Goal: Communication & Community: Answer question/provide support

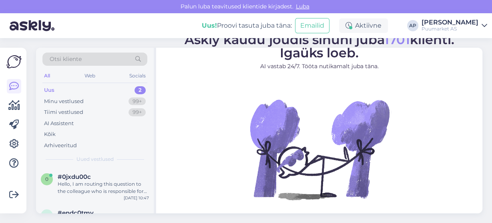
click at [80, 93] on div "Uus 2" at bounding box center [94, 89] width 105 height 11
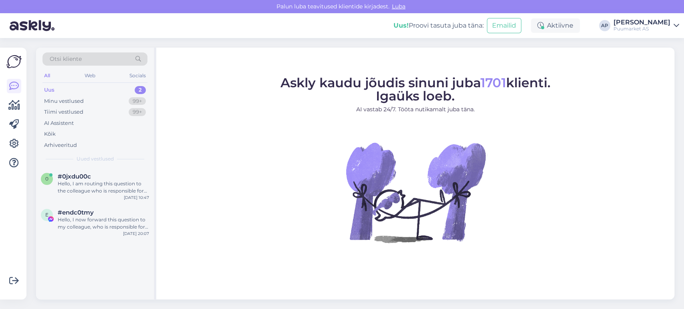
drag, startPoint x: 483, startPoint y: 0, endPoint x: 169, endPoint y: 106, distance: 331.3
click at [169, 106] on figure "Askly kaudu jõudis sinuni juba 1701 klienti. Igaüks loeb. AI vastab 24/7. Tööta…" at bounding box center [414, 170] width 503 height 188
click at [121, 91] on div "Uus 2" at bounding box center [94, 89] width 105 height 11
click at [89, 179] on span "#0jxdu00c" at bounding box center [74, 176] width 33 height 7
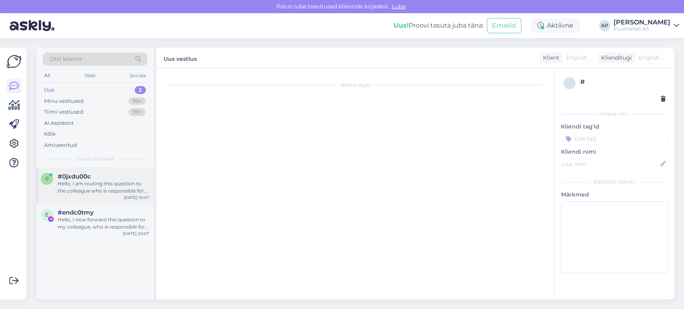
scroll to position [16, 0]
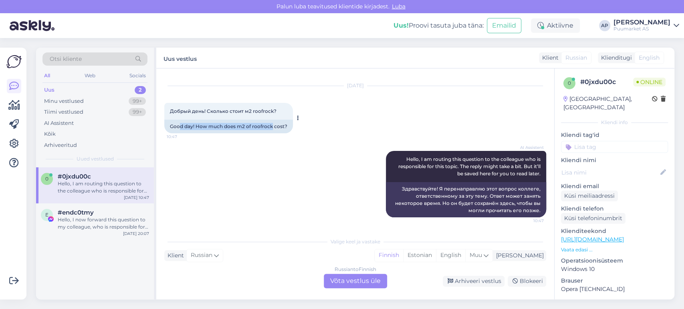
drag, startPoint x: 181, startPoint y: 125, endPoint x: 271, endPoint y: 132, distance: 90.0
click at [271, 132] on div "Good day! How much does m2 of roofrock cost?" at bounding box center [228, 127] width 129 height 14
click at [347, 222] on div "Russian to Finnish Võta vestlus üle" at bounding box center [355, 281] width 63 height 14
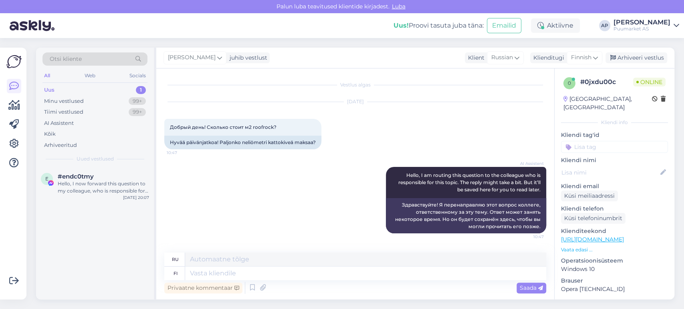
scroll to position [0, 0]
click at [350, 222] on textarea at bounding box center [365, 274] width 361 height 14
click at [492, 55] on span "Finnish" at bounding box center [581, 57] width 20 height 9
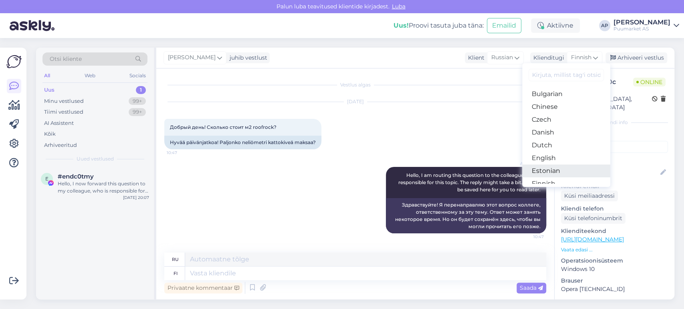
scroll to position [44, 0]
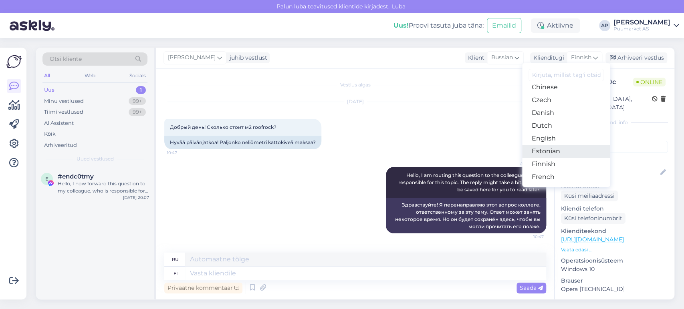
click at [492, 152] on link "Estonian" at bounding box center [566, 151] width 88 height 13
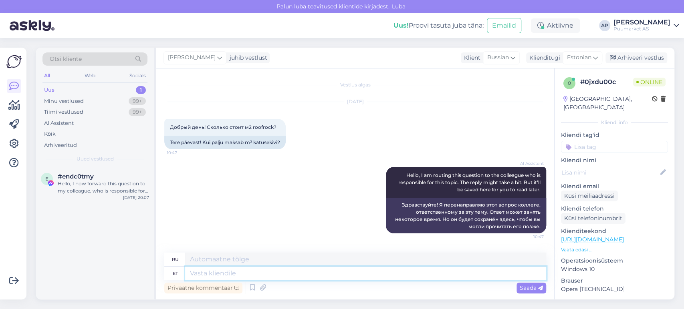
click at [258, 222] on textarea at bounding box center [365, 274] width 361 height 14
type textarea "Vabd"
type textarea "Бесплатно"
type textarea "V"
type textarea "m"
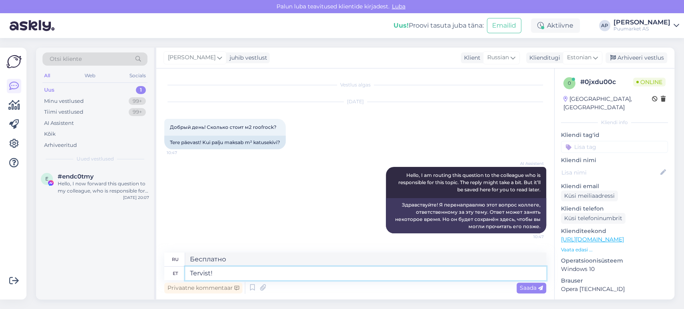
type textarea "Tervist!"
type textarea "Ваше здоровье!"
type textarea "Tervist! Mis too"
type textarea "Привет! Что?"
type textarea "Tervist! Mis toodest j"
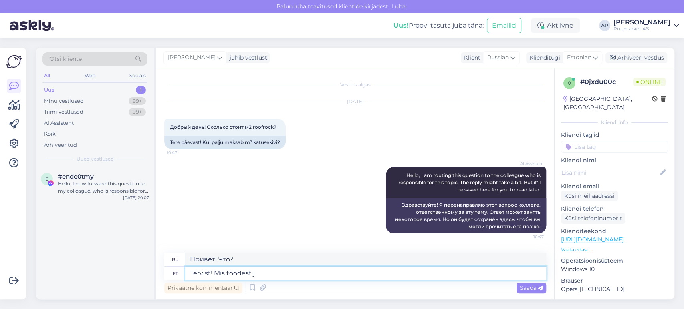
type textarea "Здравствуйте! Что насчёт продукта?"
type textarea "Tervist! Mis toodest jutt k"
type textarea "Здравствуйте! О каком продукте идёт речь?"
type textarea "Tervist! Mis toodest jutt käib?"
click at [492, 222] on span "Saada" at bounding box center [530, 287] width 23 height 7
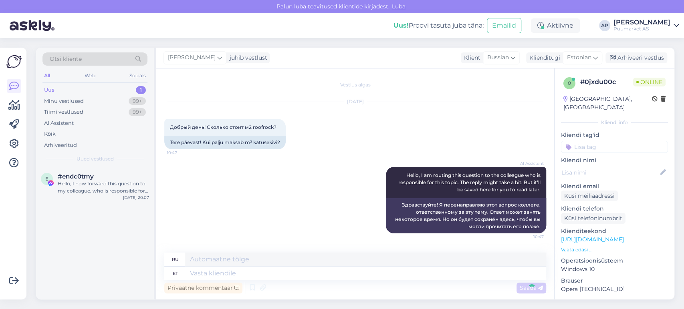
scroll to position [45, 0]
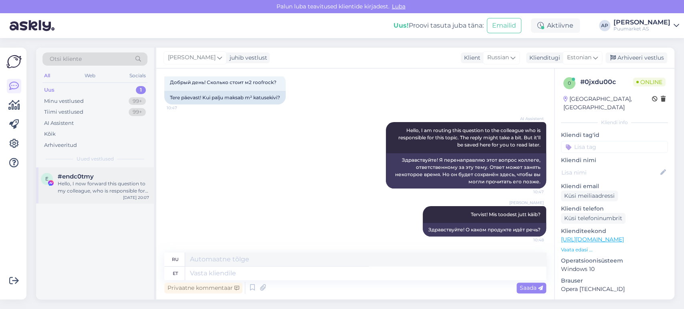
click at [83, 179] on span "#endc0tmy" at bounding box center [76, 176] width 36 height 7
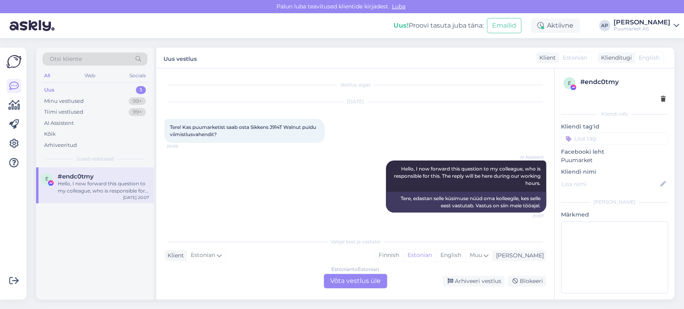
scroll to position [0, 0]
drag, startPoint x: 250, startPoint y: 128, endPoint x: 307, endPoint y: 128, distance: 56.5
click at [307, 128] on div "Tere! Kas puumarketist saab osta Sikkens J914T Walnut puidu viimistlusvahendit?…" at bounding box center [244, 131] width 160 height 24
copy span "Sikkens J914T Walnut"
click at [227, 154] on div "AI Assistent Hello, I now forward this question to my colleague, who is respons…" at bounding box center [355, 187] width 382 height 70
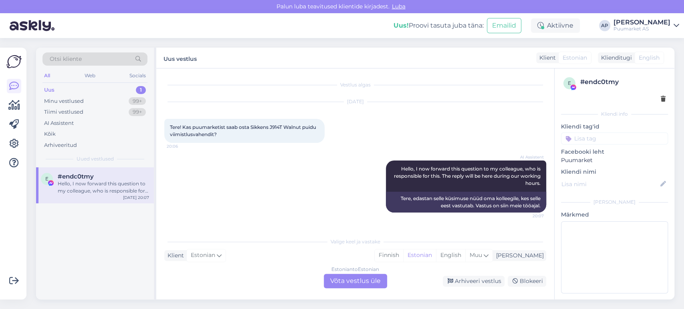
click at [371, 222] on div "Estonian to Estonian Võta vestlus üle" at bounding box center [355, 281] width 63 height 14
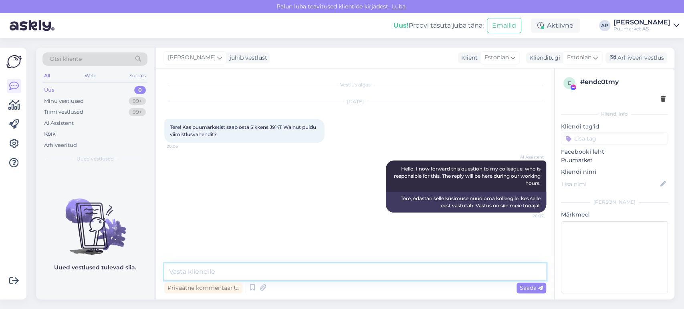
click at [349, 222] on textarea at bounding box center [355, 272] width 382 height 17
type textarea "laokaubana [PERSON_NAME] ei ole"
drag, startPoint x: 396, startPoint y: 270, endPoint x: 47, endPoint y: 249, distance: 349.8
click at [57, 222] on div "Otsi kliente All Web Socials Uus 0 Minu vestlused 99+ Tiimi vestlused 99+ AI As…" at bounding box center [355, 174] width 638 height 252
click at [386, 206] on div "Tere, edastan selle küsimuse nüüd oma kolleegile, kes selle eest vastutab. Vast…" at bounding box center [466, 202] width 160 height 21
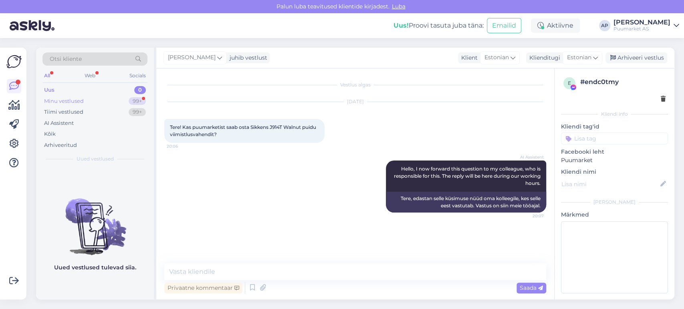
click at [58, 96] on div "Minu vestlused 99+" at bounding box center [94, 101] width 105 height 11
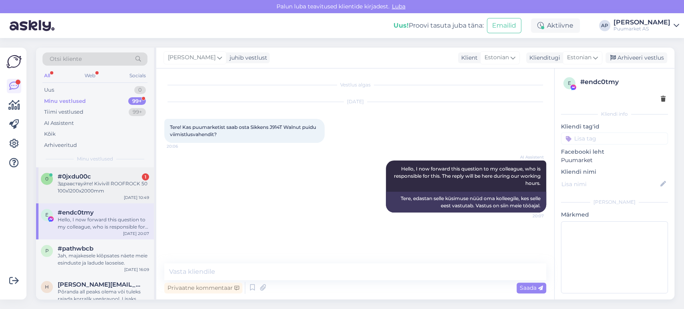
click at [92, 174] on div "#0jxdu00c 1" at bounding box center [103, 176] width 91 height 7
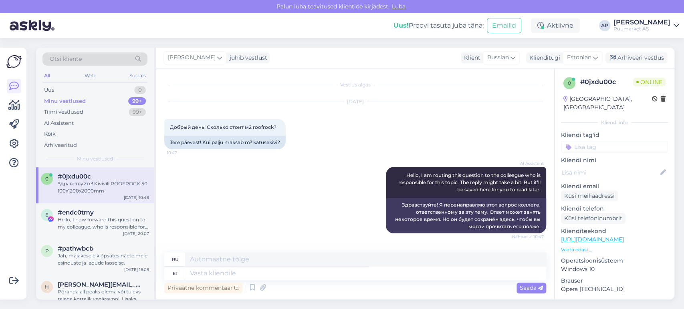
scroll to position [93, 0]
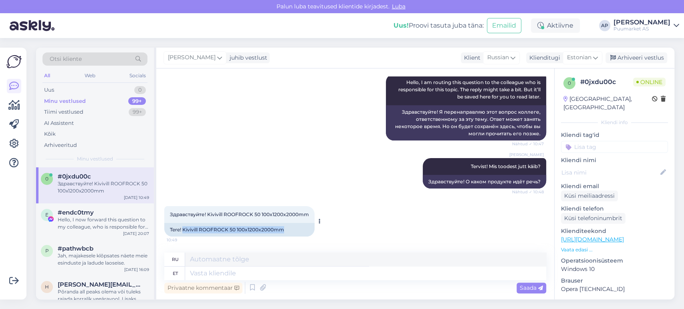
drag, startPoint x: 182, startPoint y: 229, endPoint x: 292, endPoint y: 230, distance: 109.3
click at [292, 222] on div "Tere! Kivivill ROOFROCK 50 100x1200x2000mm" at bounding box center [239, 230] width 150 height 14
copy div "Kivivill ROOFROCK 50 100x1200x2000mm"
click at [276, 173] on div "[PERSON_NAME] Tervist! Mis toodest jutt käib? Nähtud ✓ 10:48 Здравствуйте! О ка…" at bounding box center [355, 173] width 382 height 48
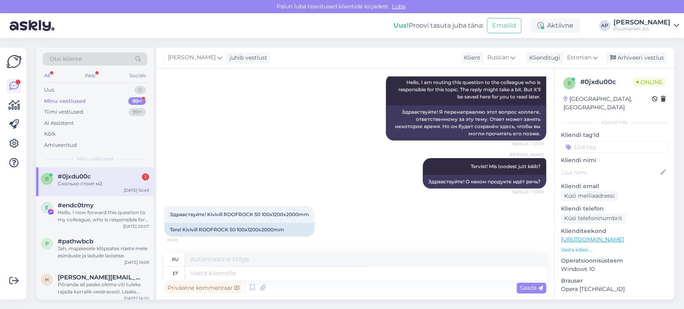
scroll to position [141, 0]
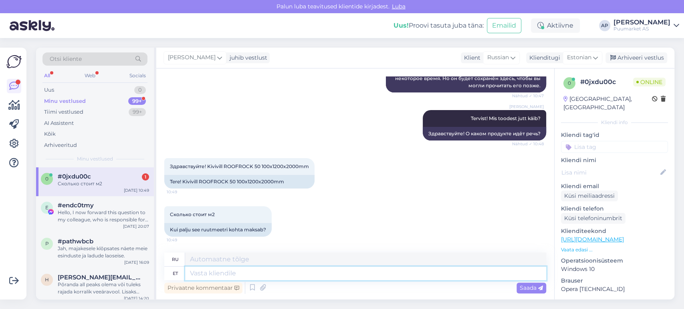
click at [252, 222] on textarea at bounding box center [365, 274] width 361 height 14
type textarea "üks"
type textarea "один"
type textarea "üks hetk"
type textarea "один момент"
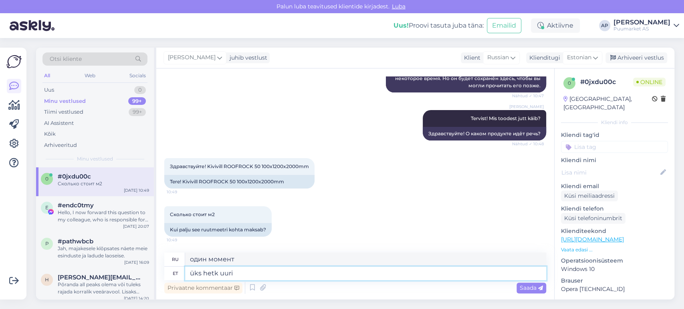
type textarea "üks hetk uurin"
type textarea "Я выделю немного времени, чтобы изучить вопрос."
type textarea "üks hetk uurin"
click at [492, 222] on span "Saada" at bounding box center [530, 287] width 23 height 7
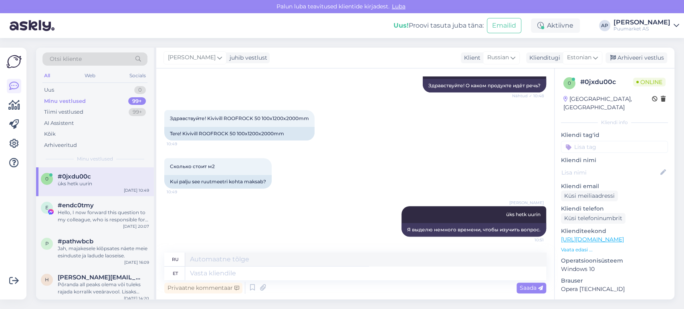
click at [406, 186] on div "Сколько стоит м2 10:49 Kui palju see ruutmeetri kohta maksab?" at bounding box center [355, 173] width 382 height 48
click at [279, 222] on textarea at bounding box center [365, 274] width 361 height 14
paste textarea "24"
type textarea "24"
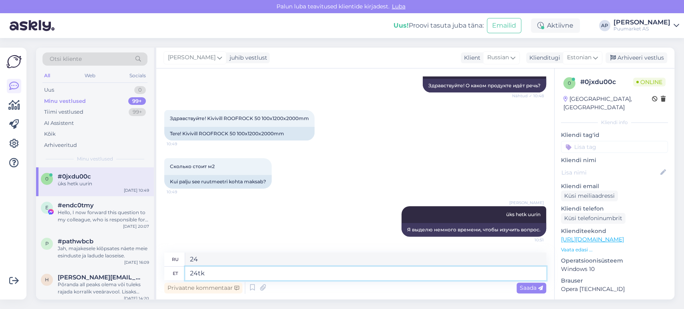
type textarea "24tk"
type textarea "24 шт."
type textarea "24tk on al"
type textarea "24 шт. это"
type textarea "24tk on alusel"
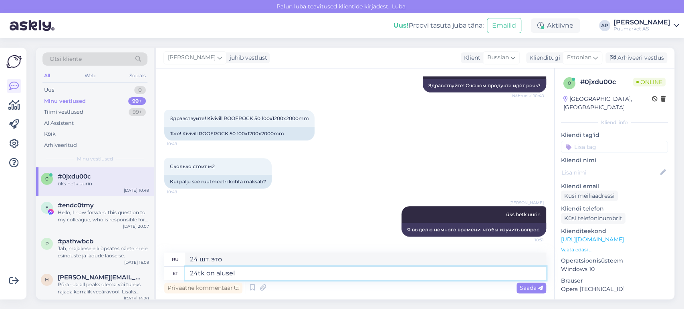
type textarea "24 шт. на подносе"
drag, startPoint x: 250, startPoint y: 274, endPoint x: 171, endPoint y: 262, distance: 79.9
click at [171, 222] on div "ru 24 шт. на подносе et 24tk on alusel" at bounding box center [355, 267] width 382 height 28
click at [249, 222] on textarea "24tk on alusel" at bounding box center [365, 274] width 361 height 14
type textarea "24tk on alusel kokku"
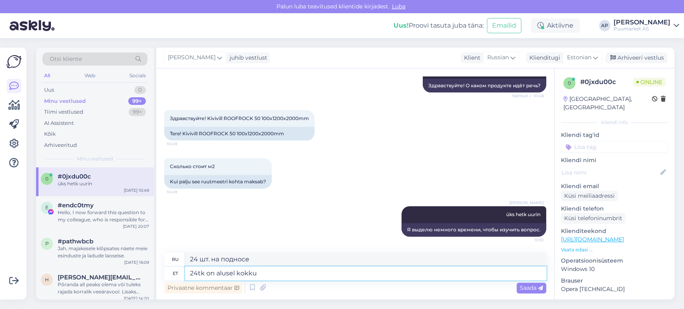
type textarea "Всего на подносе 24 штуки."
paste textarea "59,1456 m 2"
type textarea "24tk on alusel kokku 59,1456 m 2"
type textarea "24 шт. на базе всего 59,1456 м 2"
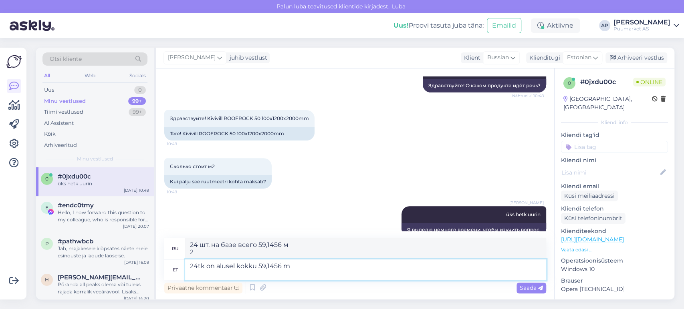
type textarea "24tk on alusel kokku 59,1456 m"
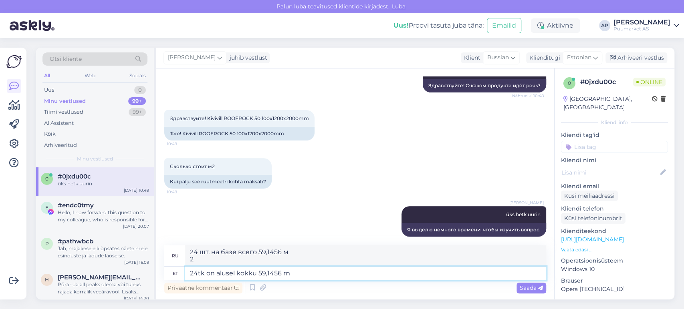
type textarea "24 шт. всего 59,1456 м на базе"
type textarea "24tk on alusel kokku 59,1456 m2"
type textarea "24 шт. — это всего 59,1456 м2 на основание"
type textarea "24tk on alusel kokku 59,1456 m2 ja"
type textarea "24 шт. - это всего 59,1456 м2 на основе и"
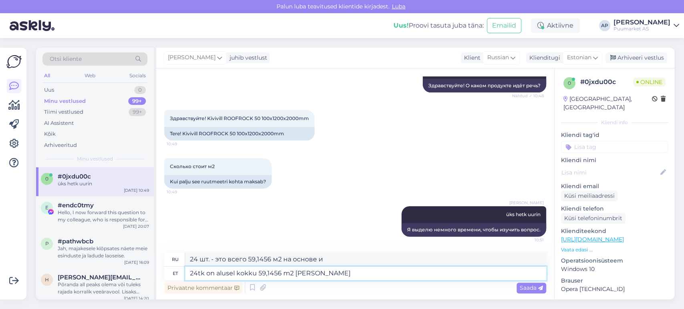
type textarea "24tk on alusel kokku 59,1456 m2 [PERSON_NAME]"
type textarea "24 шт. - это всего 59,1456 м2 на базу и цена"
type textarea "24tk on alusel kokku 59,1456 m2 [PERSON_NAME] 5"
type textarea "24 шт. всего 59,1456 м2 и цена 5"
type textarea "24tk on alusel kokku 59,1456 m2 [PERSON_NAME] 62"
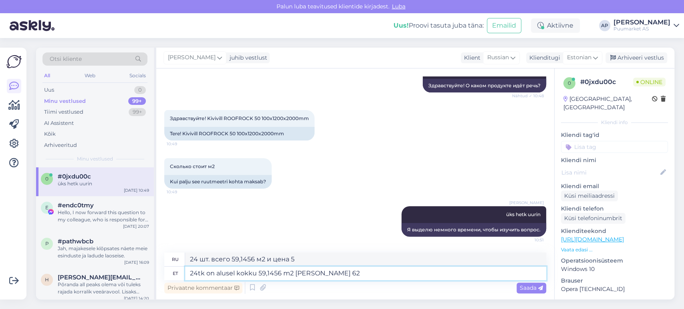
type textarea "24 шт. - это всего 59,1456 м2 на базу и цена"
type textarea "24tk on alusel kokku 59,1456 m2 [PERSON_NAME] 625e"
type textarea "24 шт. всего 59,1456 м2, цена 62"
type textarea "24tk on alusel kokku 59,1456 m2 [PERSON_NAME] 625eurot"
type textarea "24 штуки общей площадью 59,1456 м2, цена 625 евро."
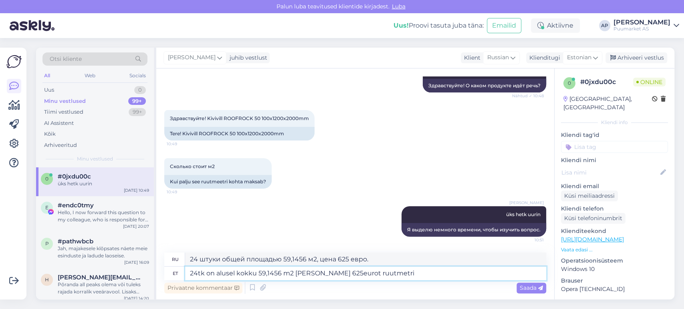
type textarea "24tk on alusel kokku 59,1456 m2 [PERSON_NAME] 625eurot ruutmetri h"
type textarea "24 штуки общей площадью 59,1456 м2, цена 625 евро за квадратный метр."
type textarea "24tk on alusel kokku 59,1456 m2 [PERSON_NAME] 625eurot ruutmetri hind tuleks se"
type textarea "24 шт. - это общая площадь 59,1456 м2, а цена 625 евро за квадратный метр."
type textarea "24tk on alusel kokku 59,1456 m2 [PERSON_NAME] 625eurot ruutmetri hind tuleks se…"
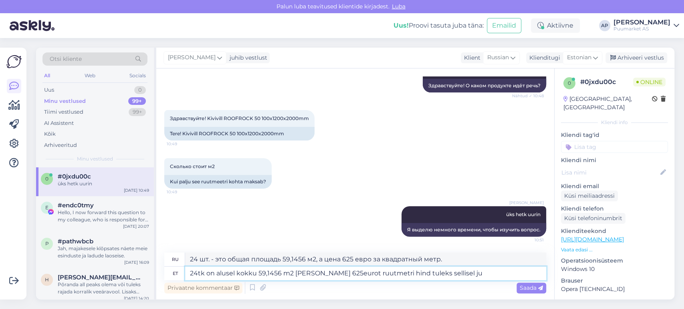
type textarea "24 шт. — это общая площадь 59,1456 м2, цена 625 евро за квадратный метр. Цена д…"
type textarea "24tk on alusel kokku 59,1456 m2 [PERSON_NAME] 625eurot ruutmetri hind tuleks se…"
type textarea "24 штуки общей площадью 59,1456 м² стоят 625 евро. В этом случае цена за квадра…"
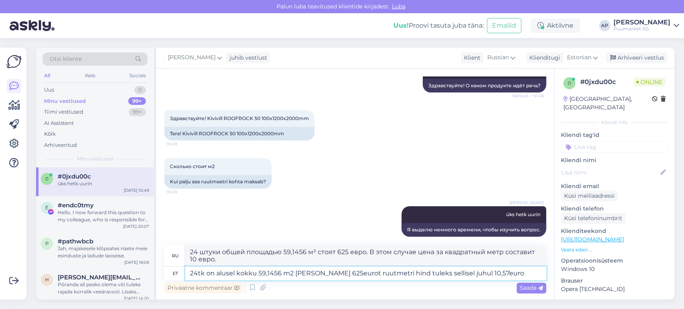
type textarea "24tk on alusel kokku 59,1456 m2 [PERSON_NAME] 625eurot ruutmetri hind tuleks se…"
type textarea "24 штуки имеют общую площадь 59,1456 м2, а цена составляет 625 евро, таким обра…"
type textarea "24tk on alusel kokku 59,1456 m2 [PERSON_NAME] 625eurot ruutmetri hind tuleks se…"
click at [492, 222] on span "Saada" at bounding box center [530, 287] width 23 height 7
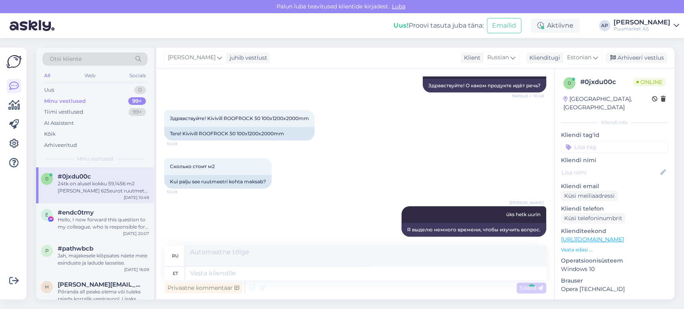
scroll to position [259, 0]
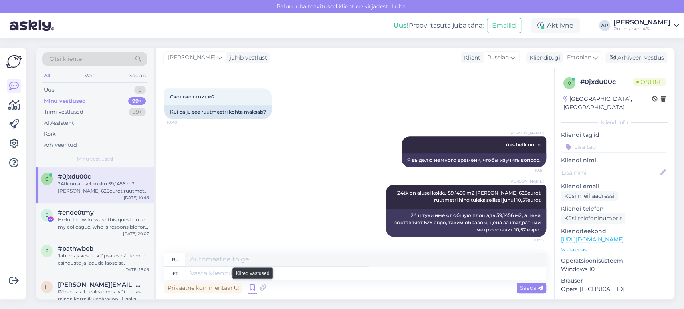
click at [254, 222] on icon at bounding box center [252, 288] width 10 height 12
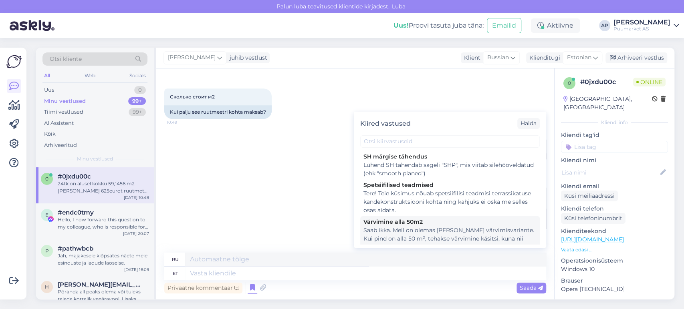
scroll to position [44, 0]
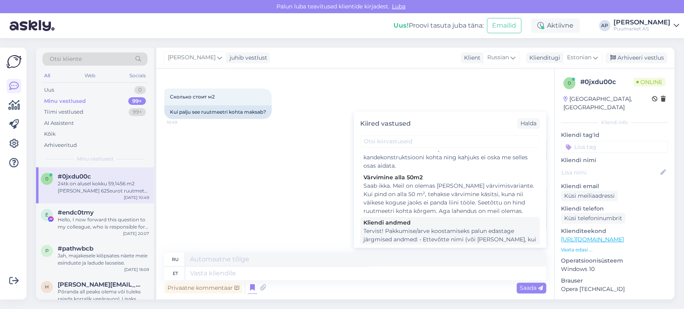
click at [437, 222] on div "Tervist! Pakkumise/arve koostamiseks palun edastage järgmised andmed: • Ettevõt…" at bounding box center [449, 248] width 173 height 42
type textarea "Здравствуйте! Для подготовки сметы/счета-фактуры, пожалуйста, предоставьте след…"
type textarea "Tervist! Pakkumise/arve koostamiseks palun edastage järgmised andmed: • Ettevõt…"
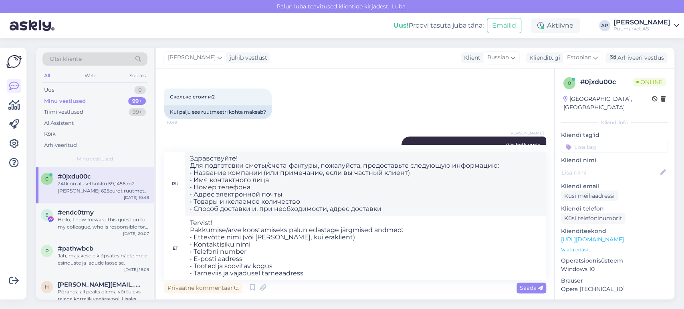
scroll to position [266, 0]
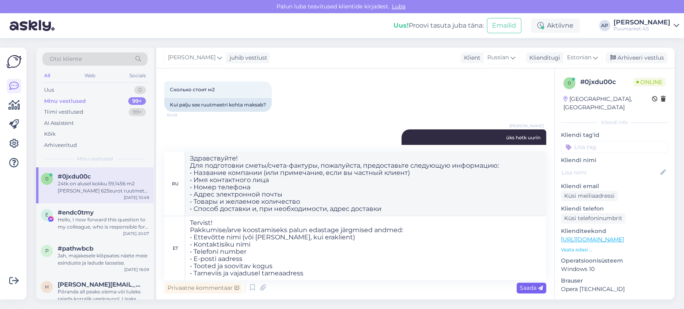
click at [492, 222] on span "Saada" at bounding box center [530, 287] width 23 height 7
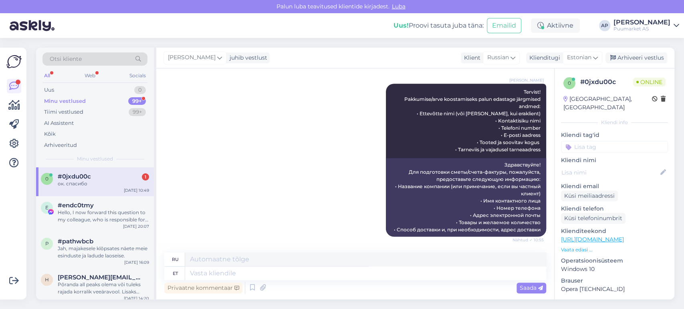
scroll to position [477, 0]
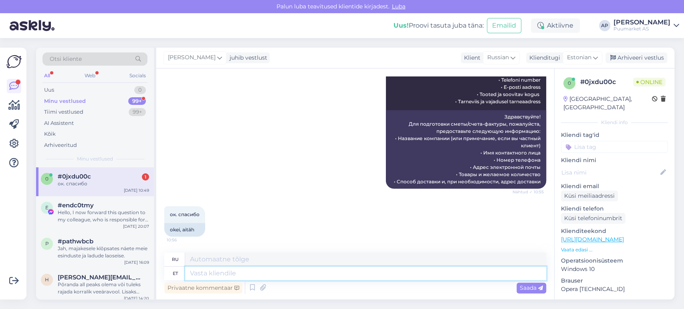
click at [214, 222] on textarea at bounding box center [365, 274] width 361 height 14
type textarea "vabdõ"
type textarea "бесплатно"
type textarea "vabandust a"
type textarea "извини"
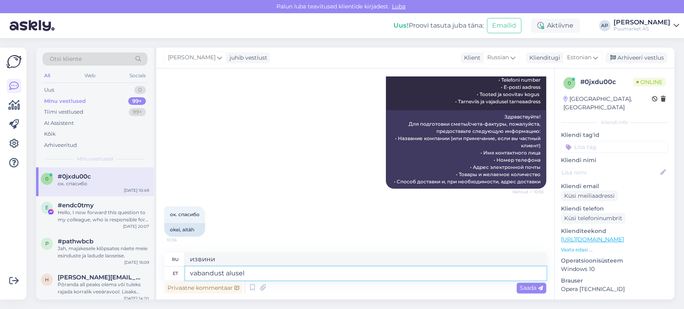
type textarea "vabandust alusel o"
type textarea "прошу прощения"
type textarea "vabandust alusel on siiski 3"
type textarea "Однако есть оправдание."
type textarea "vabandust alusel on siiski 30tk"
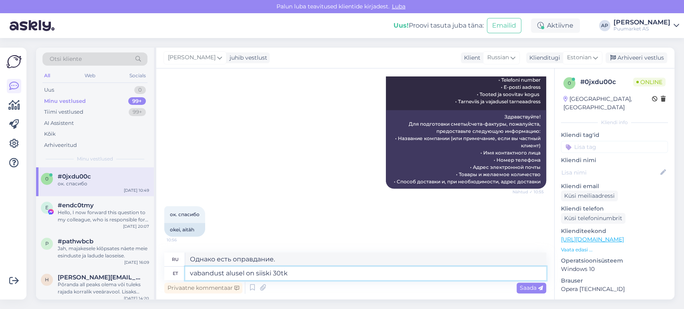
type textarea "Извините, на базе еще 30 штук."
type textarea "vabandust alusel on siiski 30tk"
click at [492, 222] on span "Saada" at bounding box center [530, 287] width 23 height 7
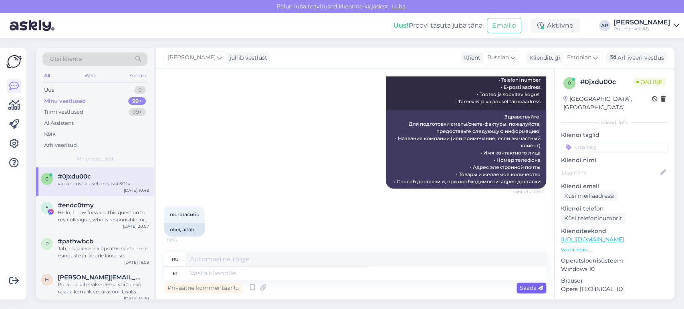
scroll to position [525, 0]
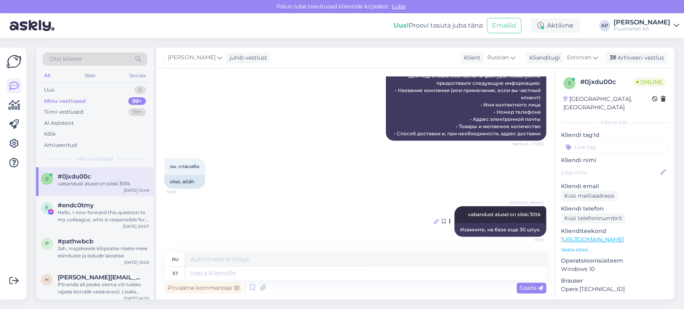
click at [434, 220] on icon at bounding box center [436, 221] width 5 height 5
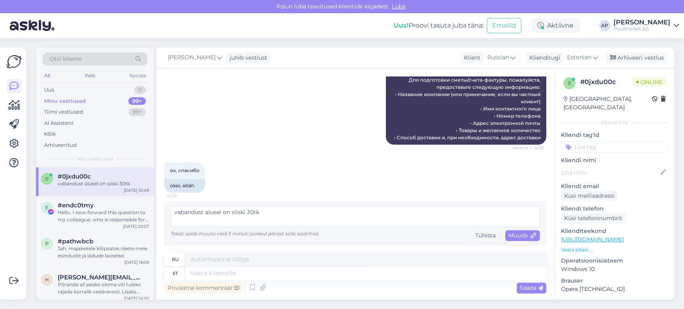
click at [254, 210] on textarea "vabandust alusel on siiski 30tk" at bounding box center [355, 216] width 369 height 21
type textarea "vabandust alusel on siiski 25tk"
click at [492, 222] on span "Muuda" at bounding box center [522, 235] width 28 height 7
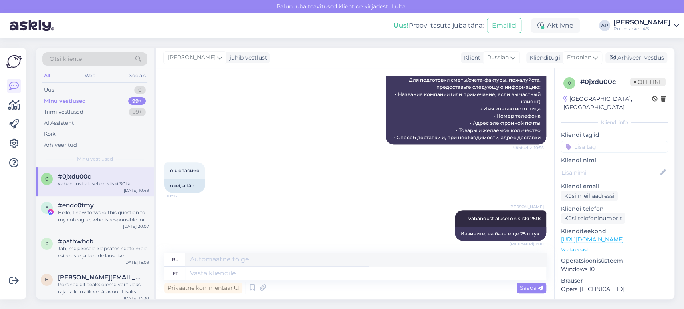
click at [251, 162] on div "ок. спасибо 10:56 okei, aitäh" at bounding box center [355, 177] width 382 height 48
click at [77, 91] on div "Uus 0" at bounding box center [94, 89] width 105 height 11
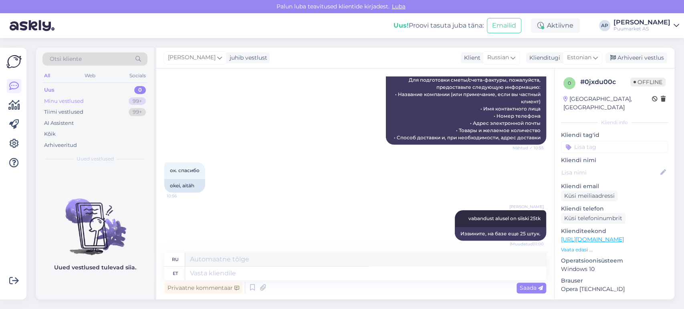
click at [76, 104] on div "Minu vestlused" at bounding box center [64, 101] width 40 height 8
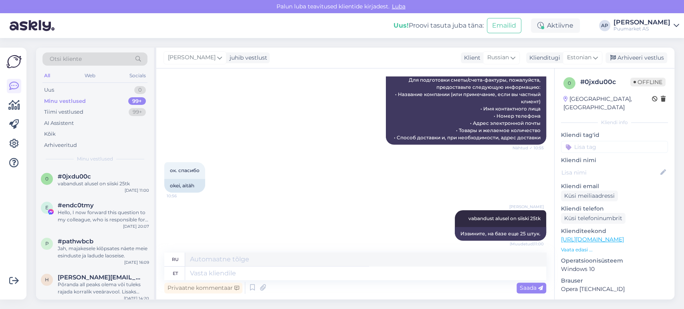
click at [238, 117] on div "[PERSON_NAME] Tervist! Pakkumise/arve koostamiseks palun edastage järgmised and…" at bounding box center [355, 68] width 382 height 171
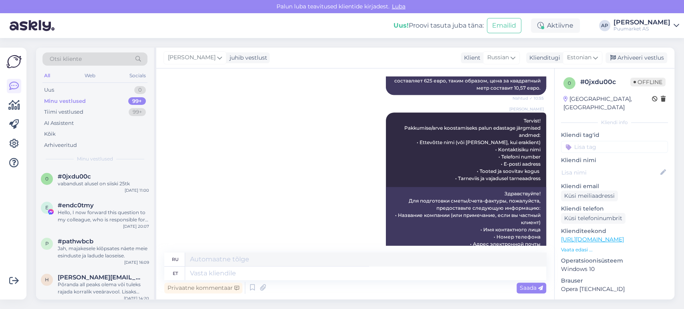
scroll to position [525, 0]
